Goal: Task Accomplishment & Management: Use online tool/utility

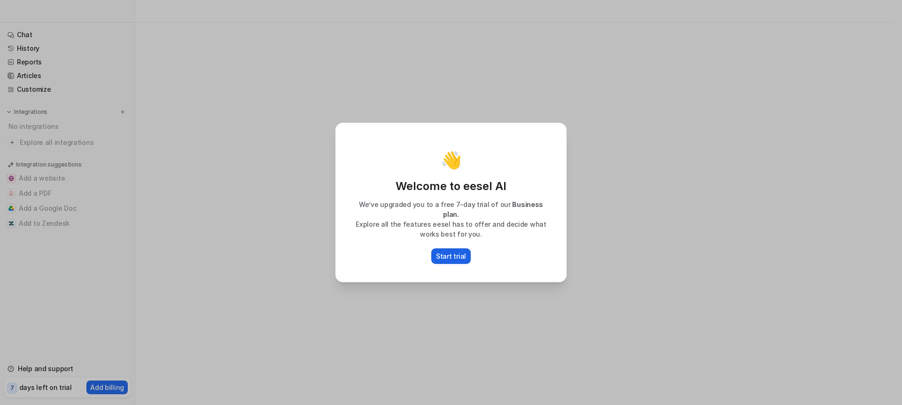
click at [440, 251] on p "Start trial" at bounding box center [451, 256] width 30 height 10
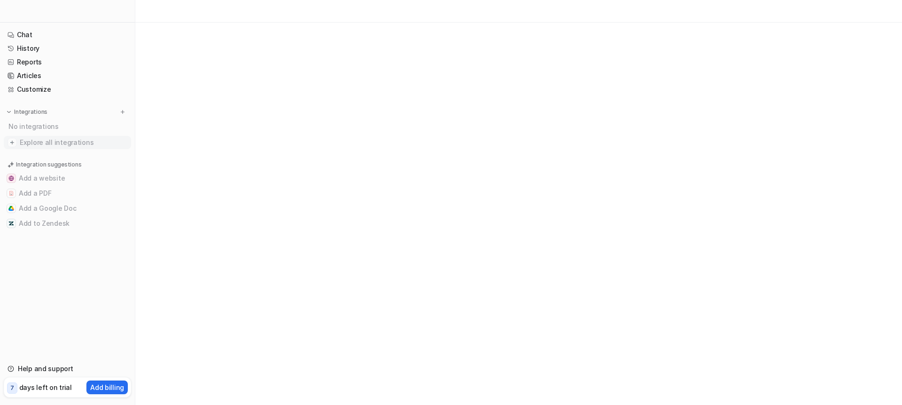
click at [38, 148] on span "Explore all integrations" at bounding box center [74, 142] width 108 height 15
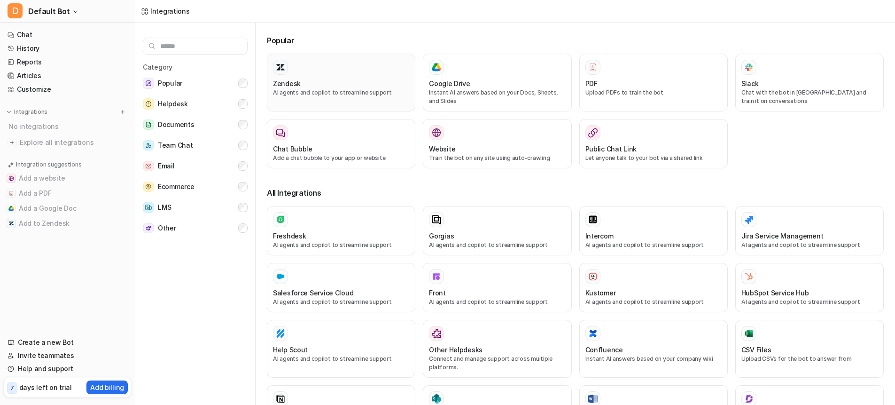
click at [341, 98] on div "Zendesk AI agents and copilot to streamline support" at bounding box center [341, 83] width 136 height 46
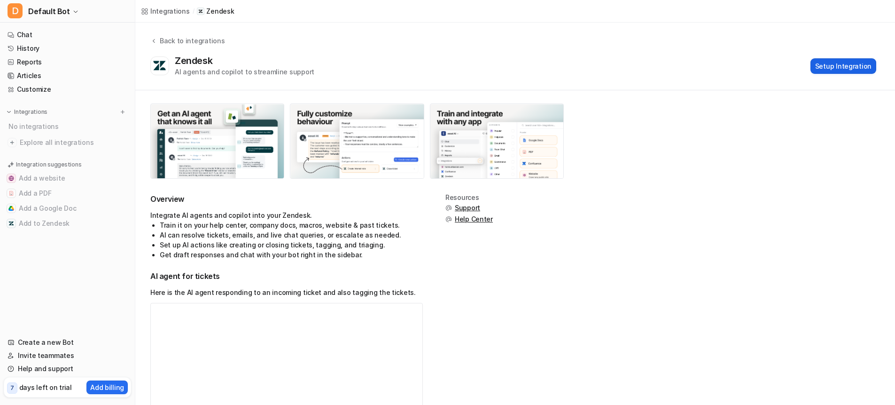
click at [834, 66] on button "Setup Integration" at bounding box center [844, 66] width 66 height 16
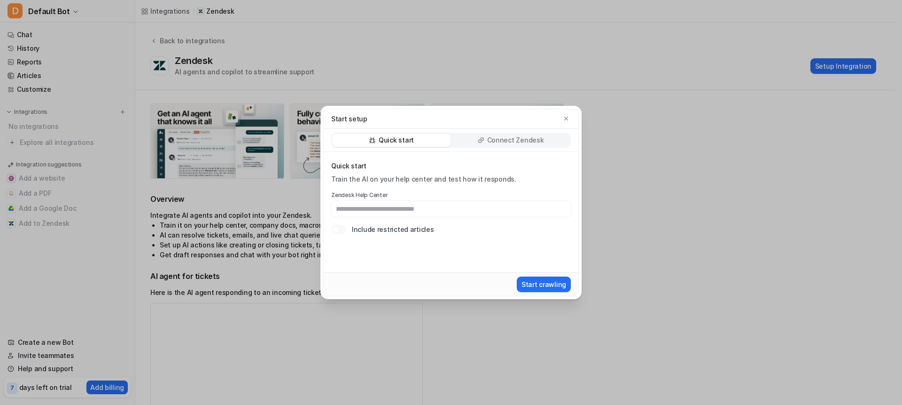
click at [513, 136] on p "Connect Zendesk" at bounding box center [515, 139] width 57 height 9
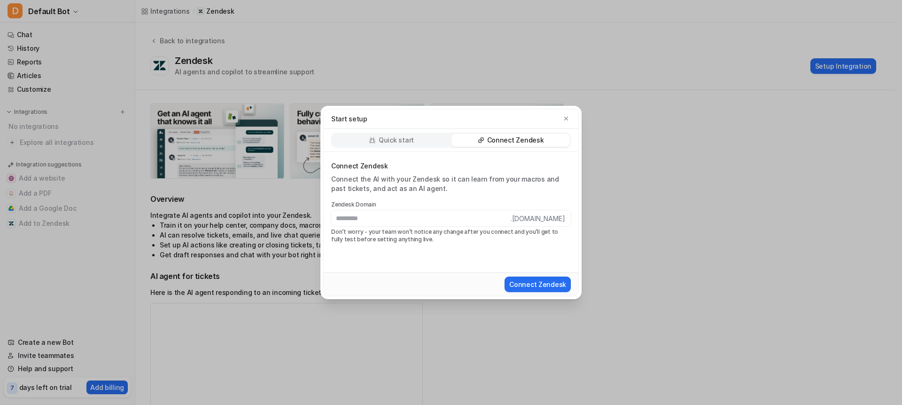
click at [378, 134] on div "Quick start" at bounding box center [391, 139] width 118 height 13
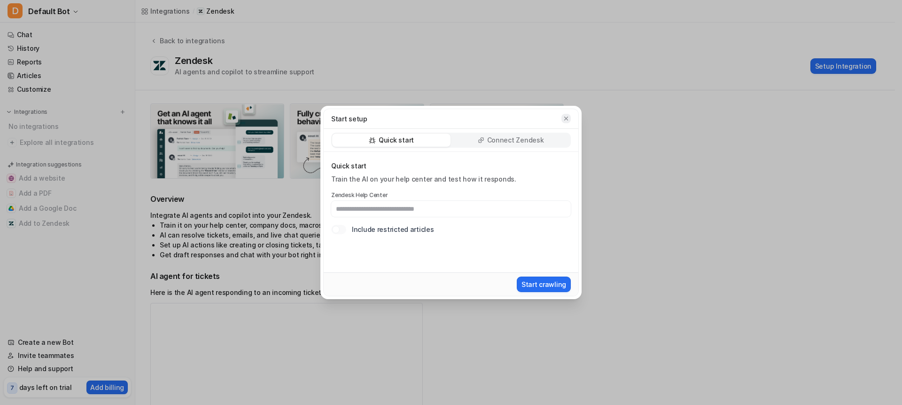
click at [564, 120] on icon "button" at bounding box center [566, 118] width 7 height 7
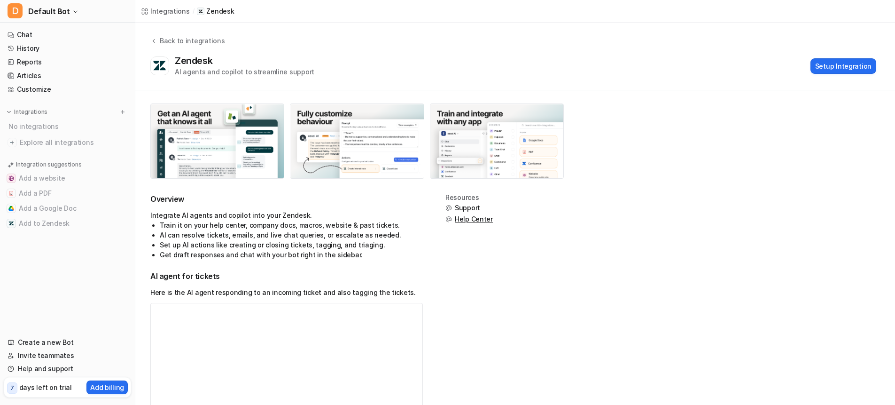
click at [581, 74] on div "Zendesk AI agents and copilot to streamline support Setup Integration" at bounding box center [513, 66] width 726 height 22
click at [51, 12] on span "Default Bot" at bounding box center [49, 11] width 42 height 13
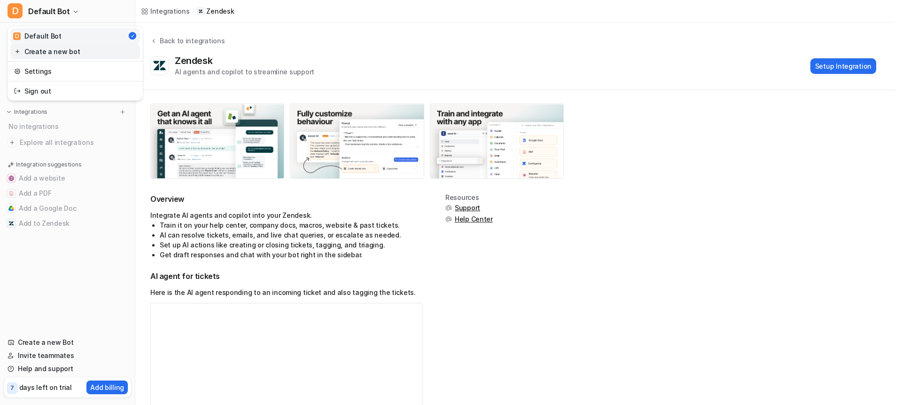
click at [59, 50] on link "Create a new bot" at bounding box center [75, 52] width 130 height 16
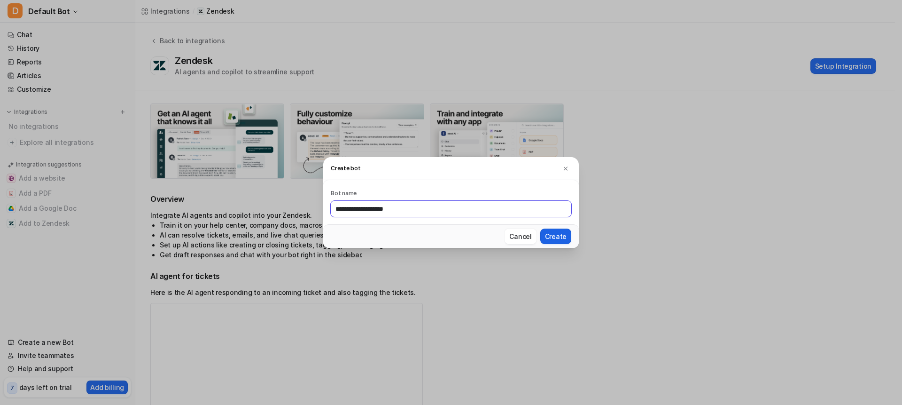
type input "**********"
click at [559, 238] on button "Create" at bounding box center [555, 236] width 31 height 16
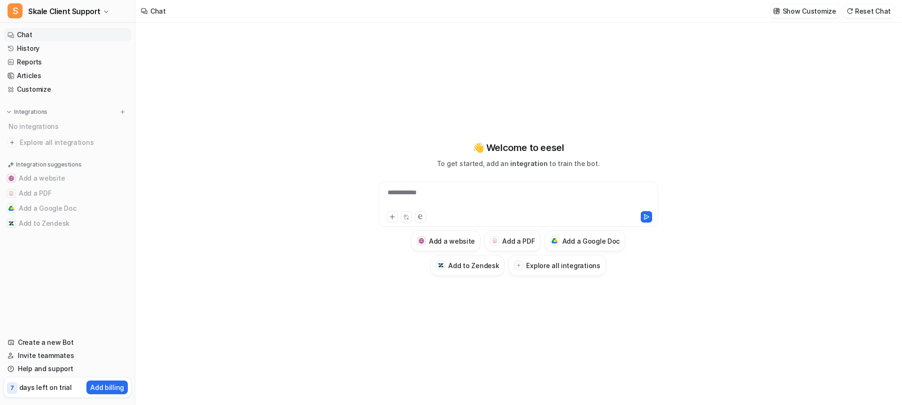
type textarea "**********"
click at [806, 13] on p "Show Customize" at bounding box center [810, 11] width 54 height 10
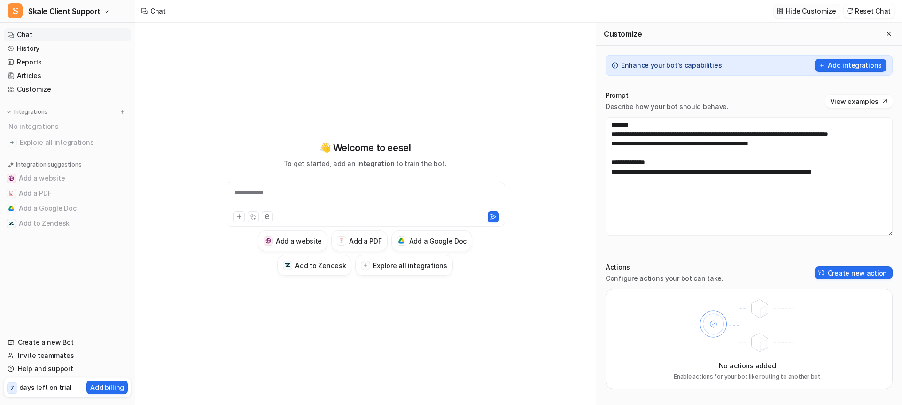
click at [805, 13] on p "Hide Customize" at bounding box center [811, 11] width 50 height 10
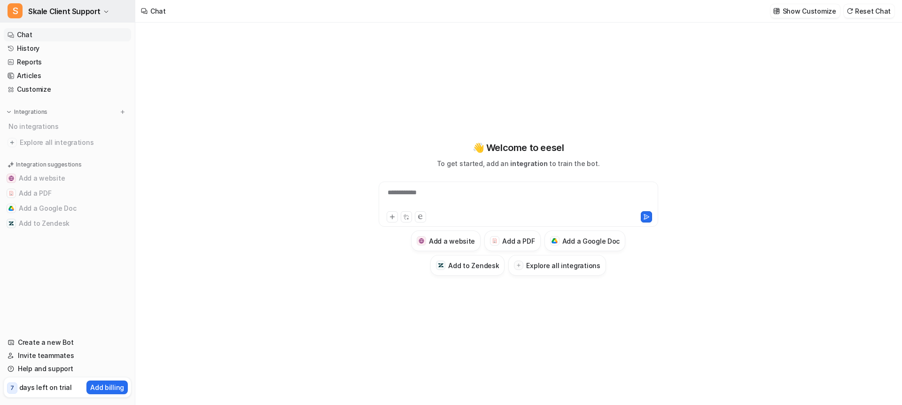
click at [106, 15] on button "S Skale Client Support" at bounding box center [67, 11] width 135 height 23
click at [34, 76] on link "Settings" at bounding box center [75, 71] width 130 height 16
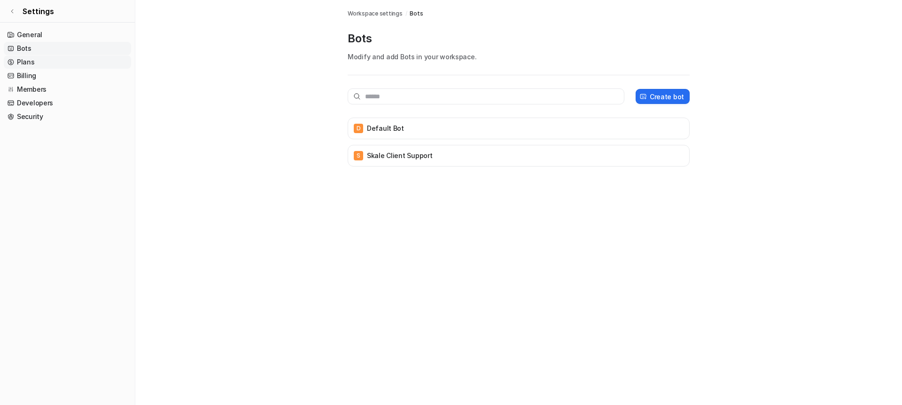
click at [30, 62] on link "Plans" at bounding box center [67, 61] width 127 height 13
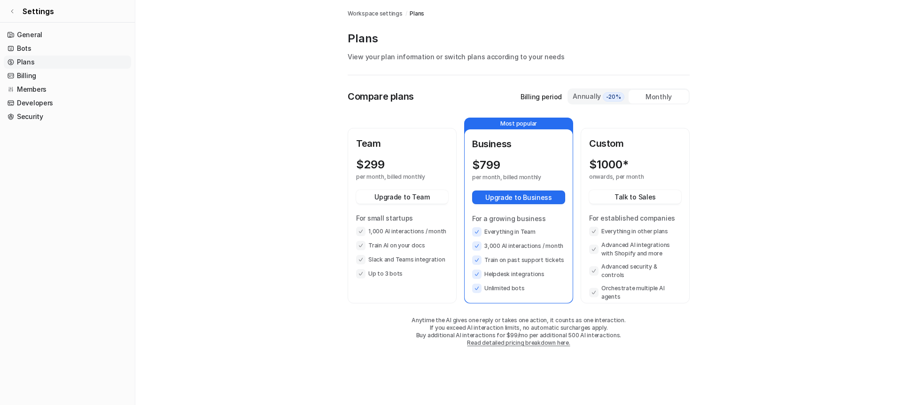
click at [500, 344] on link "Read detailed pricing breakdown here." at bounding box center [518, 342] width 103 height 7
